Goal: Task Accomplishment & Management: Manage account settings

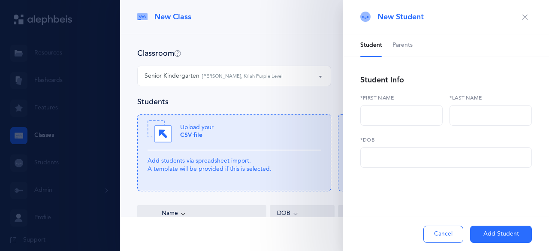
select select "1305"
click at [235, 55] on div "Classroom" at bounding box center [334, 53] width 394 height 11
click at [440, 226] on button "Cancel" at bounding box center [443, 234] width 40 height 17
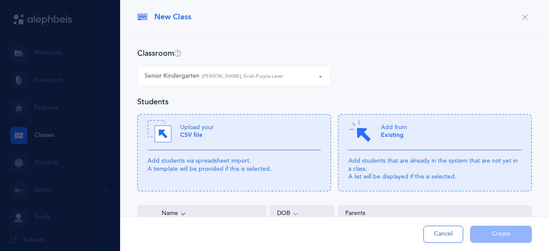
click at [440, 234] on button "Cancel" at bounding box center [443, 234] width 40 height 17
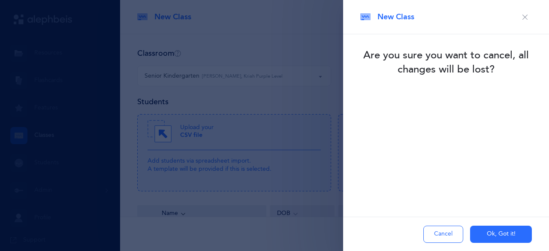
click at [487, 235] on button "Ok, Got it!" at bounding box center [501, 234] width 62 height 17
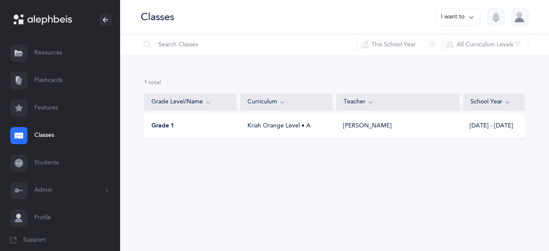
click at [42, 165] on link "Students" at bounding box center [60, 162] width 120 height 27
click at [43, 162] on link "Students" at bounding box center [60, 162] width 120 height 27
click at [52, 160] on link "Students" at bounding box center [60, 162] width 120 height 27
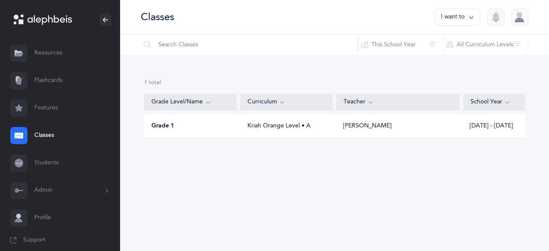
click at [49, 101] on link "Features" at bounding box center [60, 107] width 120 height 27
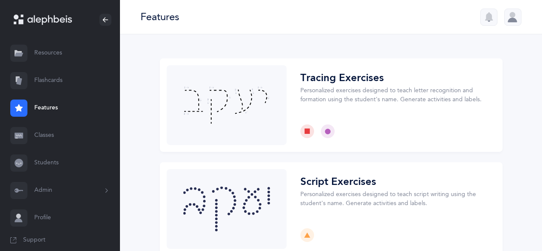
click at [518, 21] on div at bounding box center [513, 17] width 17 height 17
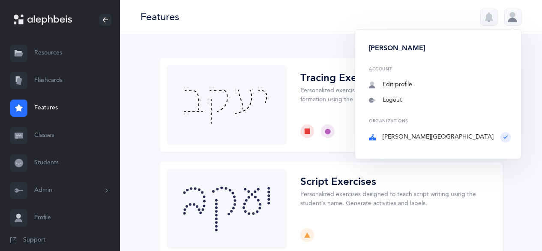
click at [518, 21] on div at bounding box center [513, 17] width 17 height 17
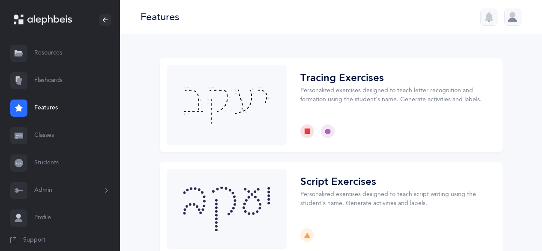
click at [41, 135] on link "Classes" at bounding box center [60, 135] width 120 height 27
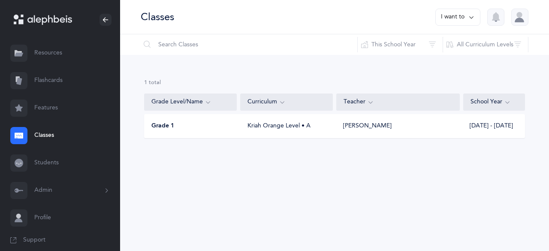
click at [46, 160] on link "Students" at bounding box center [60, 162] width 120 height 27
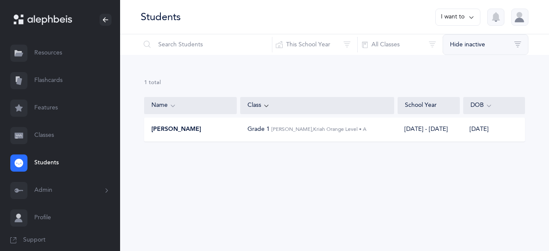
click at [467, 50] on button "Hide inactive" at bounding box center [486, 44] width 86 height 21
click at [467, 108] on span "Inactive only" at bounding box center [473, 106] width 34 height 7
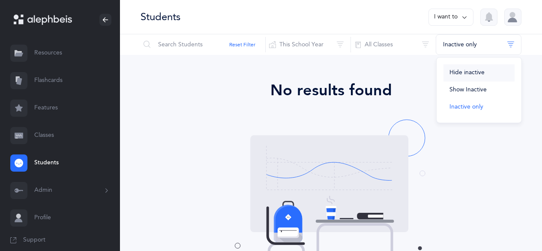
click at [464, 70] on span "Hide inactive" at bounding box center [467, 72] width 35 height 7
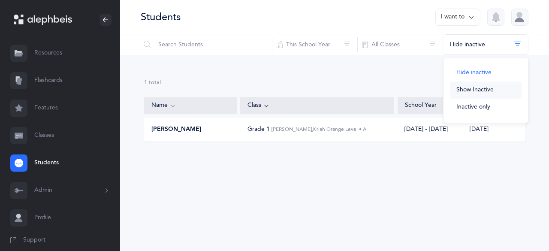
click at [466, 92] on span "Show Inactive" at bounding box center [474, 89] width 37 height 7
click at [288, 53] on button "This School Year" at bounding box center [315, 44] width 86 height 21
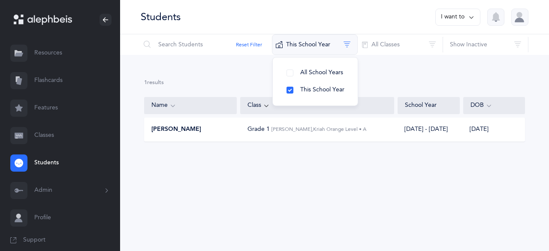
click at [288, 53] on button "This School Year" at bounding box center [315, 44] width 86 height 21
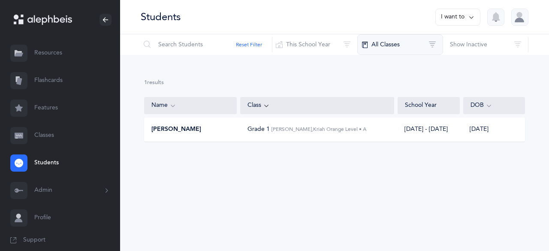
click at [395, 41] on button "All Classes" at bounding box center [400, 44] width 86 height 21
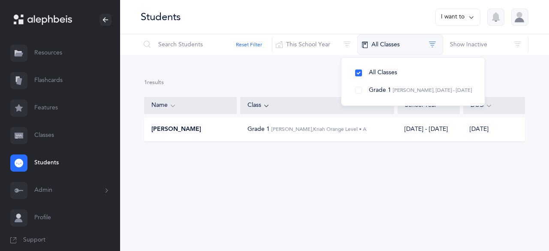
click at [395, 41] on button "All Classes" at bounding box center [400, 44] width 86 height 21
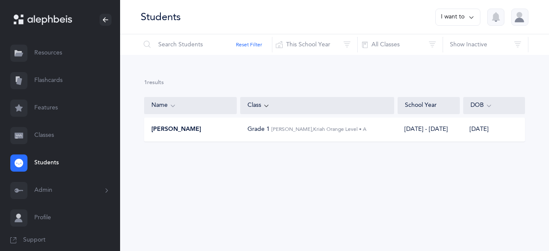
click at [102, 193] on icon at bounding box center [106, 190] width 9 height 7
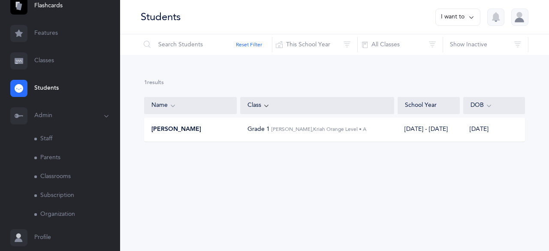
scroll to position [102, 0]
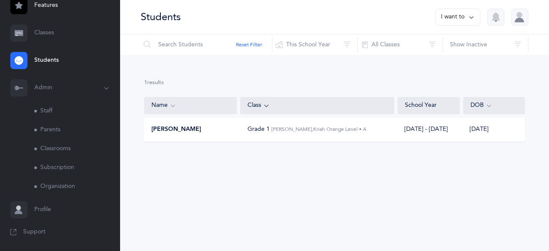
click at [58, 148] on link "Classrooms" at bounding box center [77, 148] width 86 height 19
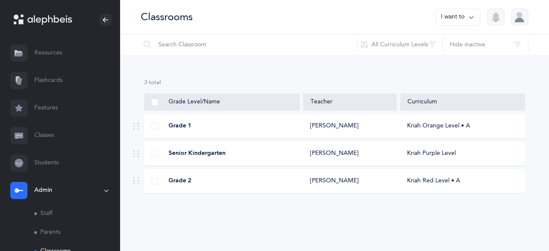
click at [232, 128] on div "Grade 1" at bounding box center [221, 126] width 155 height 9
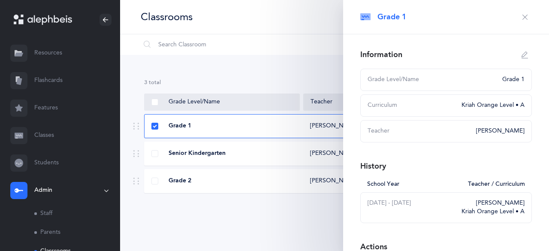
scroll to position [72, 0]
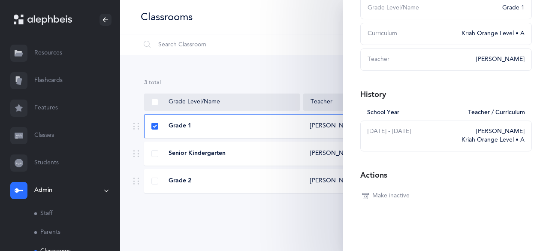
click at [394, 9] on div "Grade Level/Name" at bounding box center [431, 8] width 129 height 9
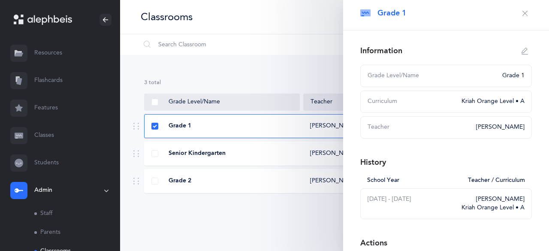
scroll to position [5, 0]
click at [521, 53] on icon "button" at bounding box center [524, 50] width 7 height 7
type input "Grade 1"
select select "3"
select select "2577"
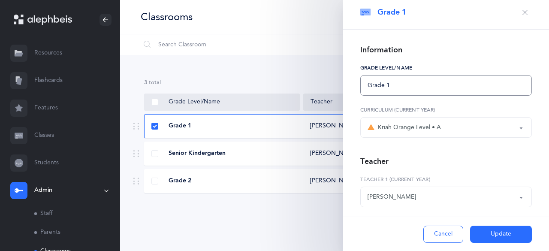
click at [426, 85] on input "Grade 1" at bounding box center [446, 85] width 172 height 21
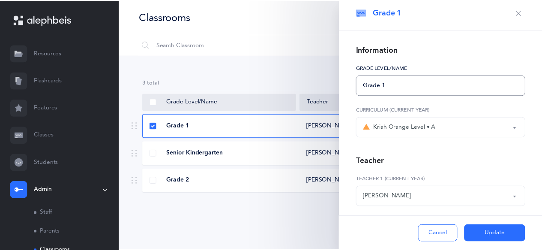
scroll to position [40, 0]
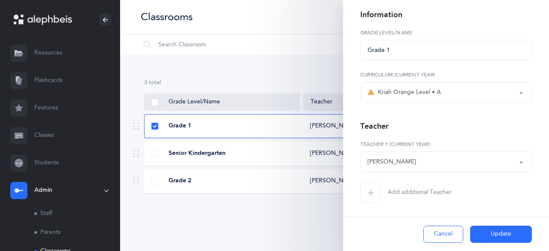
click at [495, 239] on button "Update" at bounding box center [501, 234] width 62 height 17
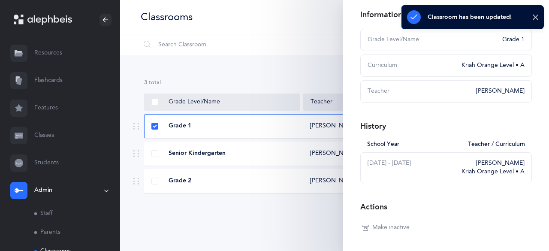
click at [181, 74] on div "3 results total Grade Level/Name Teacher Curriculum Grade 1 [PERSON_NAME] Kriah…" at bounding box center [334, 143] width 429 height 176
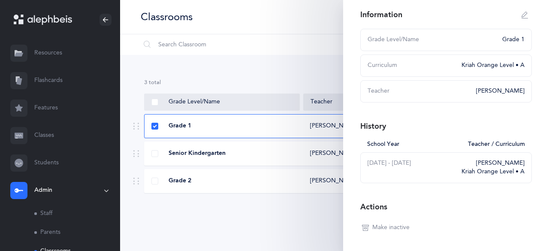
click at [41, 164] on link "Students" at bounding box center [60, 162] width 120 height 27
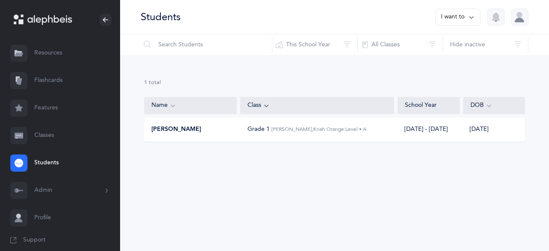
click at [198, 128] on div "[PERSON_NAME]" at bounding box center [190, 129] width 93 height 9
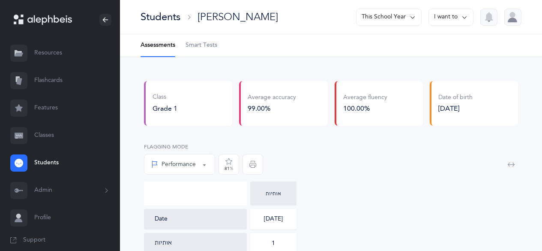
click at [457, 17] on button "I want to" at bounding box center [451, 17] width 45 height 17
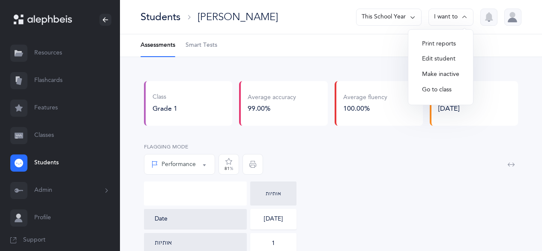
click at [433, 63] on button "Edit student" at bounding box center [440, 58] width 51 height 15
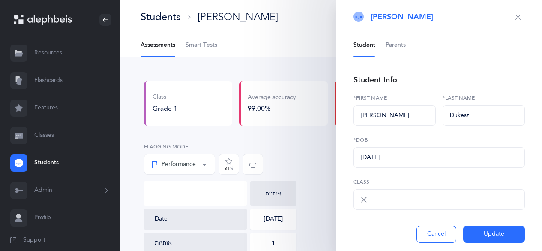
select select "1777"
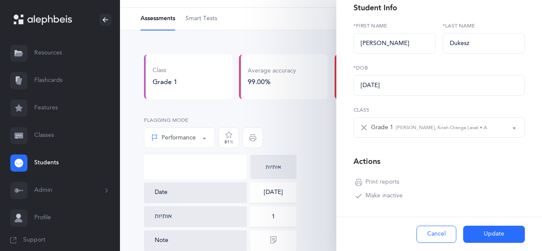
scroll to position [28, 0]
click at [415, 126] on small "[PERSON_NAME], Kriah Orange Level • A" at bounding box center [441, 127] width 91 height 7
click at [437, 233] on button "Cancel" at bounding box center [437, 234] width 40 height 17
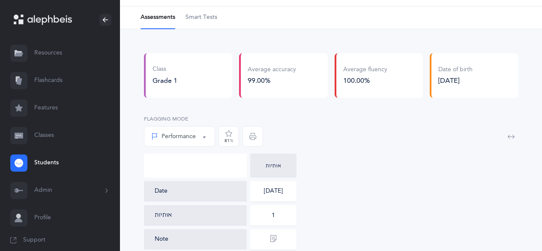
click at [42, 137] on link "Classes" at bounding box center [60, 135] width 120 height 27
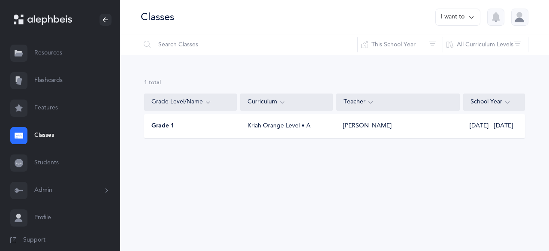
click at [452, 20] on button "I want to" at bounding box center [457, 17] width 45 height 17
click at [434, 60] on button "Add new" at bounding box center [449, 58] width 48 height 15
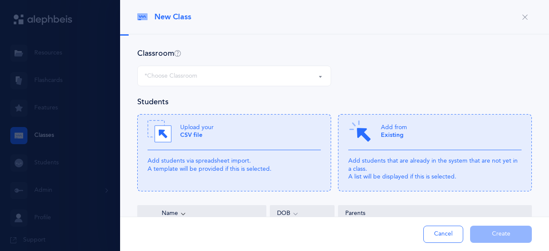
select select
click at [313, 73] on button "*Choose Classroom" at bounding box center [234, 76] width 194 height 21
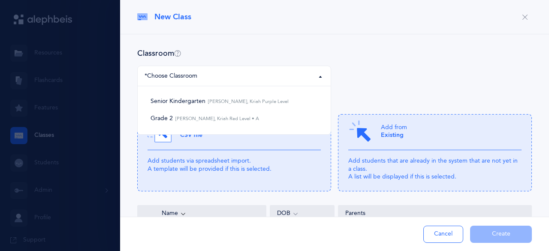
click at [225, 30] on div "New Class" at bounding box center [334, 17] width 429 height 34
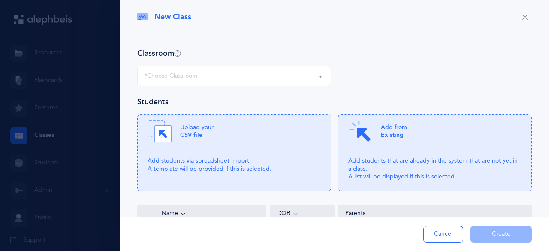
click at [26, 195] on div at bounding box center [274, 125] width 549 height 251
click at [455, 238] on button "Cancel" at bounding box center [443, 234] width 40 height 17
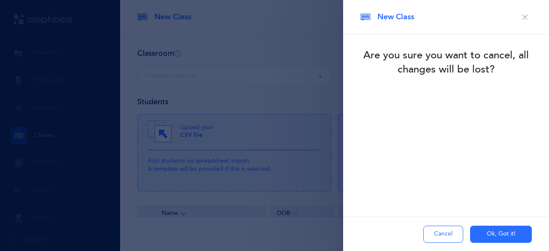
click at [496, 240] on button "Ok, Got it!" at bounding box center [501, 234] width 62 height 17
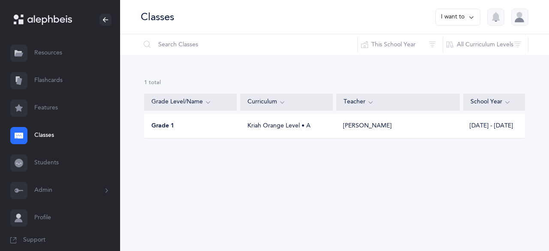
click at [44, 184] on button "Admin" at bounding box center [60, 190] width 120 height 27
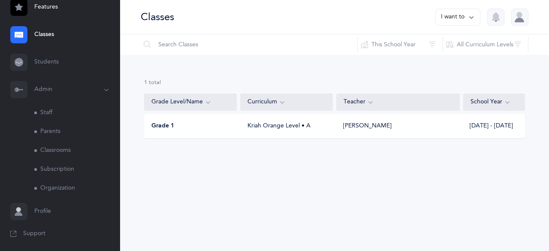
scroll to position [102, 0]
click at [45, 152] on link "Classrooms" at bounding box center [77, 148] width 86 height 19
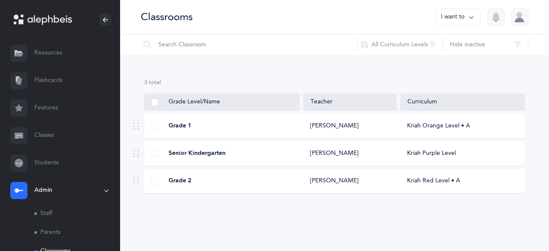
click at [158, 127] on div "Grade 1" at bounding box center [221, 126] width 155 height 9
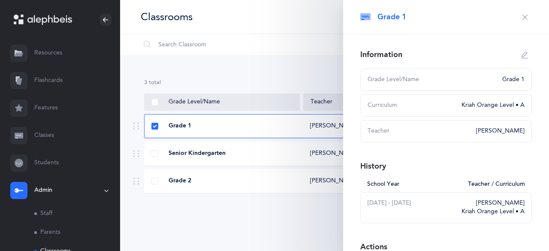
scroll to position [72, 0]
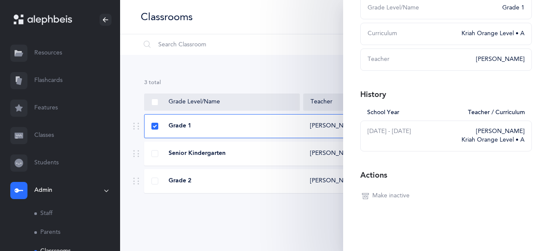
click at [389, 195] on span "Make inactive" at bounding box center [390, 196] width 37 height 9
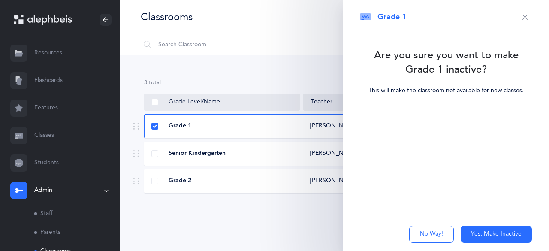
scroll to position [0, 0]
click at [474, 232] on button "Yes, Make Inactive" at bounding box center [496, 234] width 71 height 17
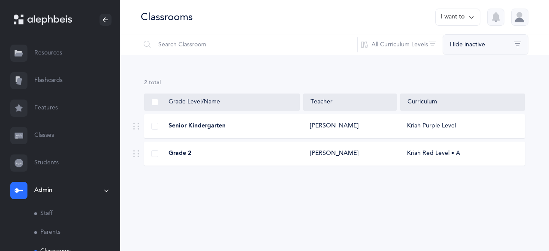
click at [470, 44] on button "Hide inactive" at bounding box center [486, 44] width 86 height 21
click at [456, 89] on span "Show Inactive" at bounding box center [474, 89] width 37 height 7
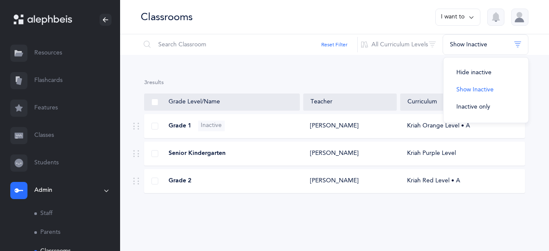
click at [233, 130] on div "Grade 1 Inactive" at bounding box center [221, 125] width 155 height 11
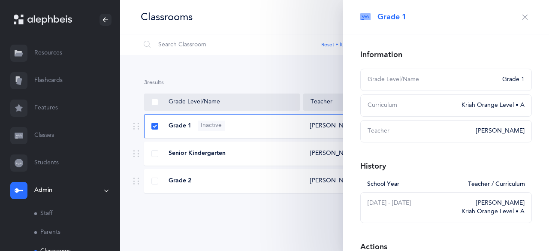
scroll to position [72, 0]
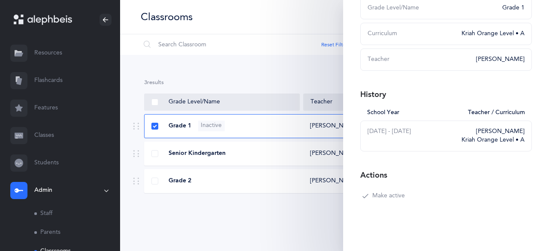
click at [391, 198] on span "Make active" at bounding box center [388, 196] width 33 height 9
type input "Grade 1"
select select "3"
select select "2577"
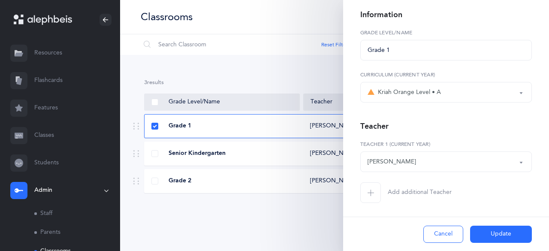
scroll to position [0, 0]
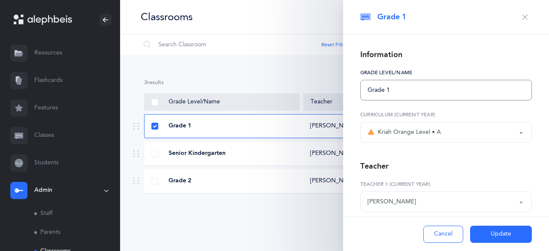
click at [402, 89] on input "Grade 1" at bounding box center [446, 90] width 172 height 21
type input "Grade 1 sample"
click at [485, 232] on button "Update" at bounding box center [501, 234] width 62 height 17
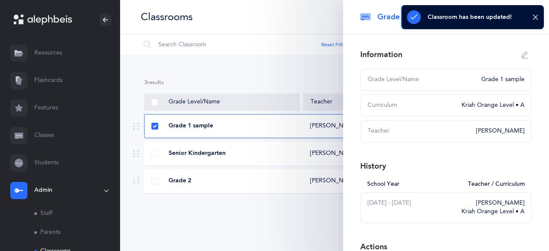
click at [268, 217] on div "3 results total Grade Level/Name Teacher Curriculum Grade 1 sample [PERSON_NAME…" at bounding box center [334, 143] width 429 height 176
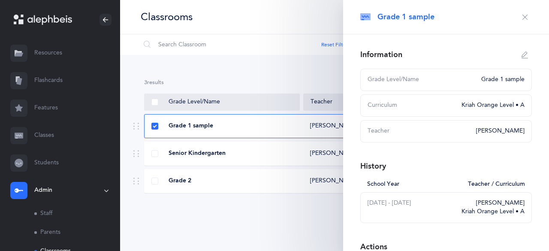
click at [521, 15] on icon "button" at bounding box center [524, 17] width 7 height 7
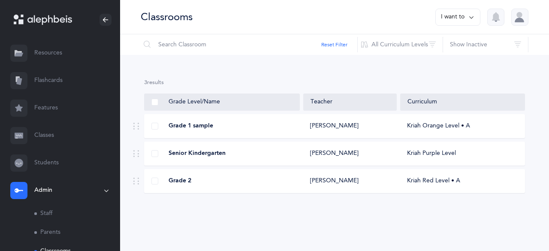
click at [457, 17] on button "I want to" at bounding box center [457, 17] width 45 height 17
click at [424, 48] on button "Add new classroom" at bounding box center [439, 43] width 67 height 15
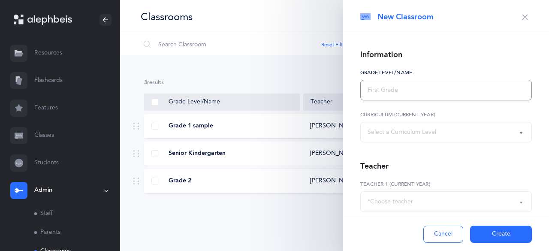
click at [406, 88] on input "text" at bounding box center [446, 90] width 172 height 21
select select
type input "F"
type input "Grade 1"
click at [414, 127] on div "Select a Curriculum Level" at bounding box center [445, 132] width 157 height 15
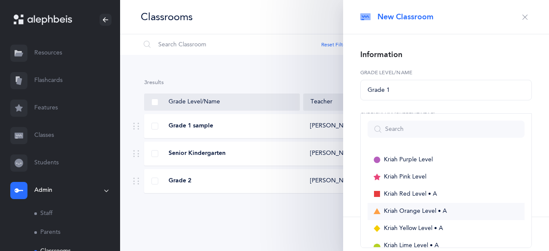
click at [389, 208] on span "Kriah Orange Level • A" at bounding box center [415, 212] width 63 height 8
select select "3"
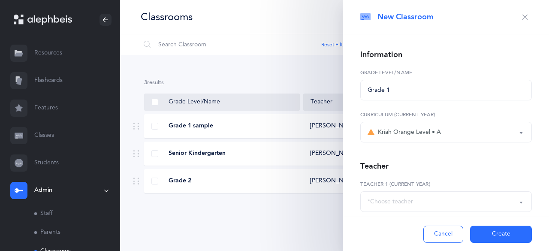
scroll to position [40, 0]
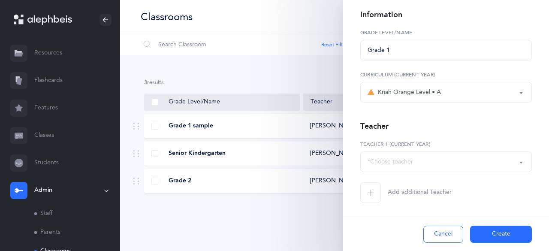
click at [400, 165] on div "*Choose teacher" at bounding box center [389, 161] width 45 height 9
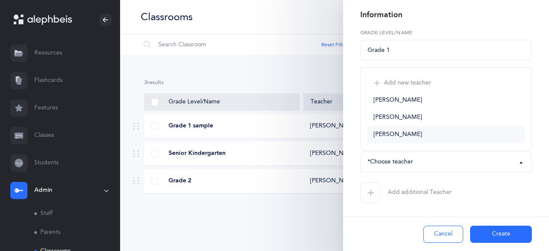
click at [391, 135] on span "[PERSON_NAME]" at bounding box center [397, 135] width 48 height 8
select select "2416"
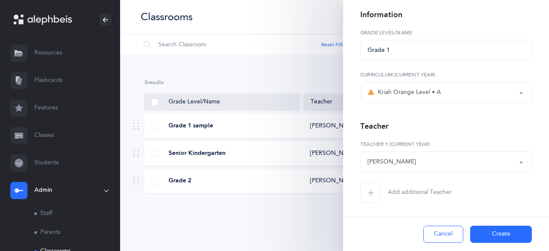
click at [488, 229] on button "Create" at bounding box center [501, 234] width 62 height 17
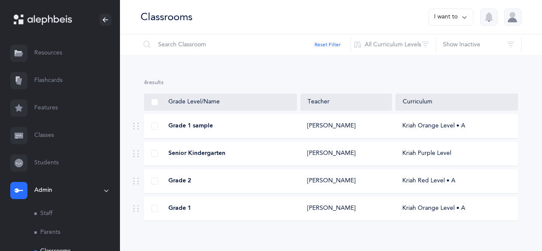
click at [46, 135] on link "Classes" at bounding box center [60, 135] width 120 height 27
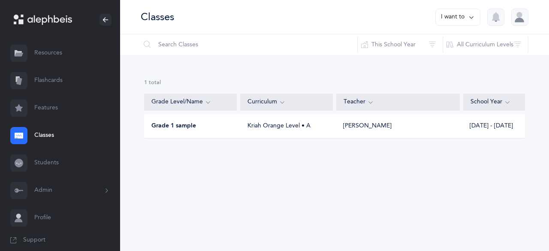
click at [449, 12] on button "I want to" at bounding box center [457, 17] width 45 height 17
click at [434, 61] on button "Add new" at bounding box center [449, 58] width 48 height 15
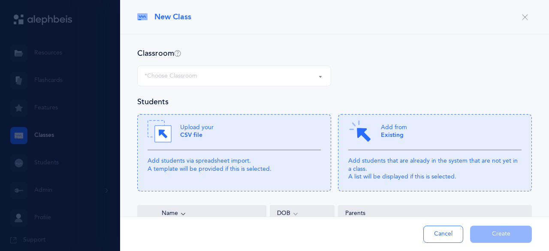
select select
click at [289, 70] on div "*Choose Classroom" at bounding box center [233, 76] width 179 height 15
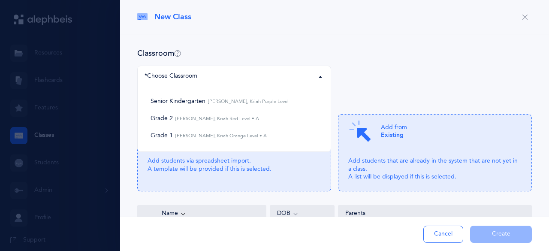
click at [340, 63] on div "Classroom Senior Kindergarten Grade 2 Grade 1 *Choose Classroom Senior Kinderga…" at bounding box center [334, 72] width 394 height 48
